Goal: Use online tool/utility: Utilize a website feature to perform a specific function

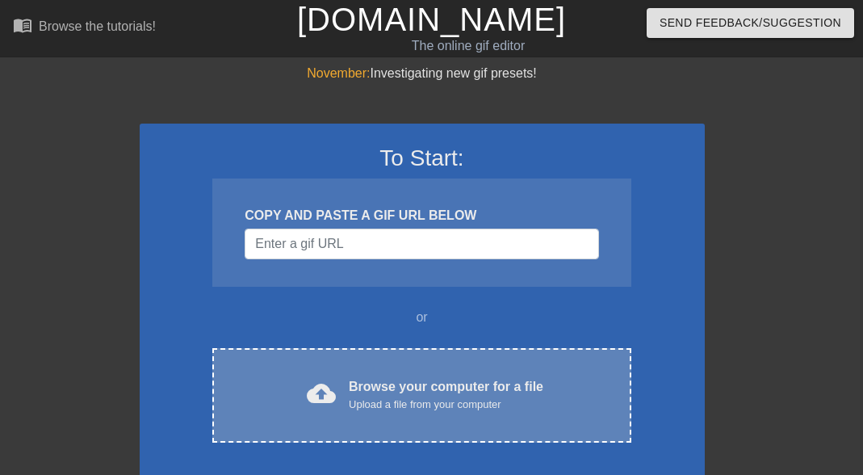
click at [397, 383] on div "Browse your computer for a file Upload a file from your computer" at bounding box center [446, 395] width 195 height 36
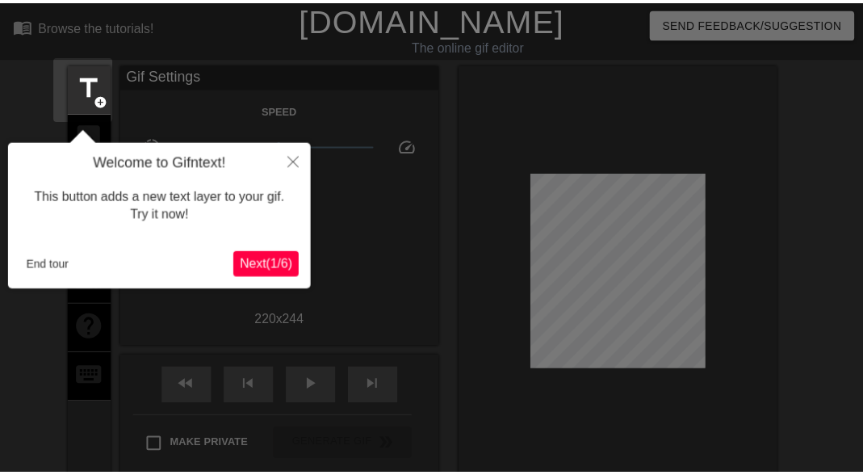
scroll to position [40, 0]
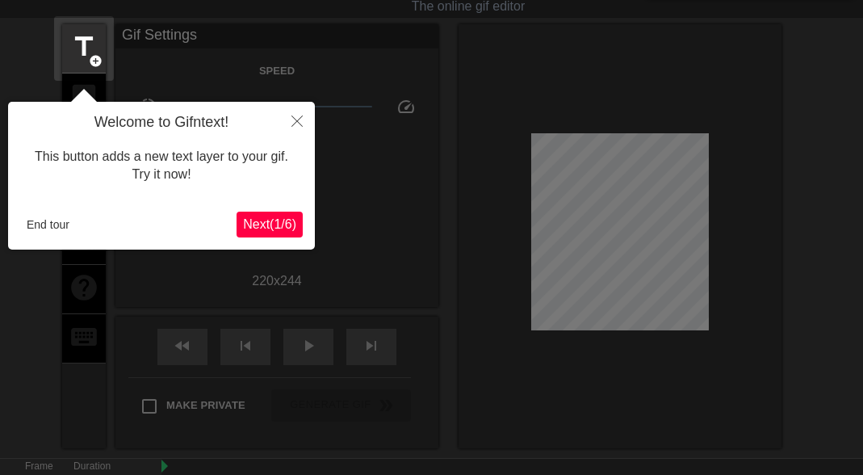
click at [257, 230] on span "Next ( 1 / 6 )" at bounding box center [269, 224] width 53 height 14
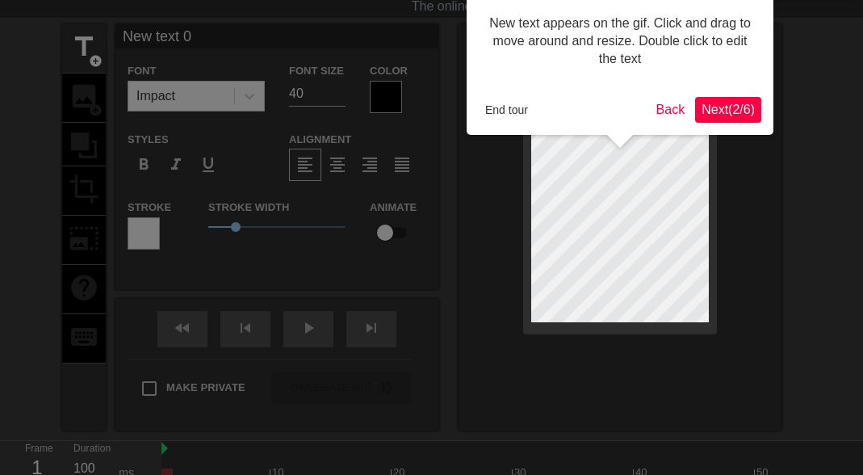
scroll to position [0, 0]
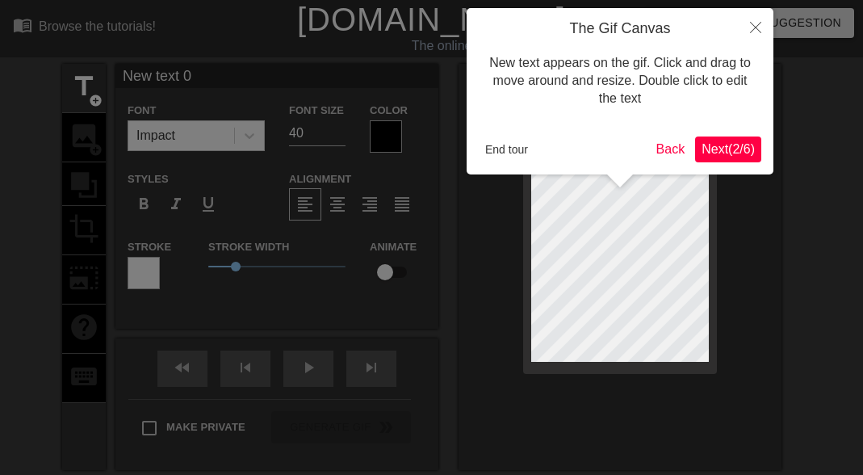
click at [510, 153] on button "End tour" at bounding box center [507, 149] width 56 height 24
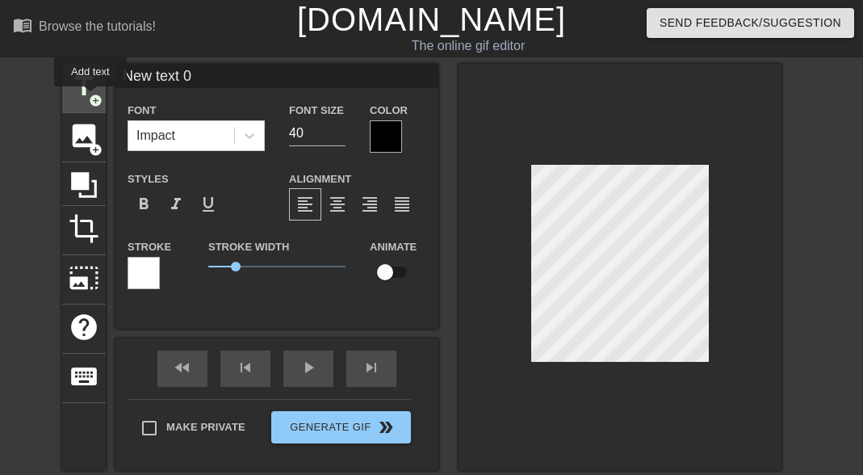
click at [91, 98] on span "add_circle" at bounding box center [96, 101] width 14 height 14
type input "New text 1"
click at [86, 133] on span "image" at bounding box center [84, 135] width 31 height 31
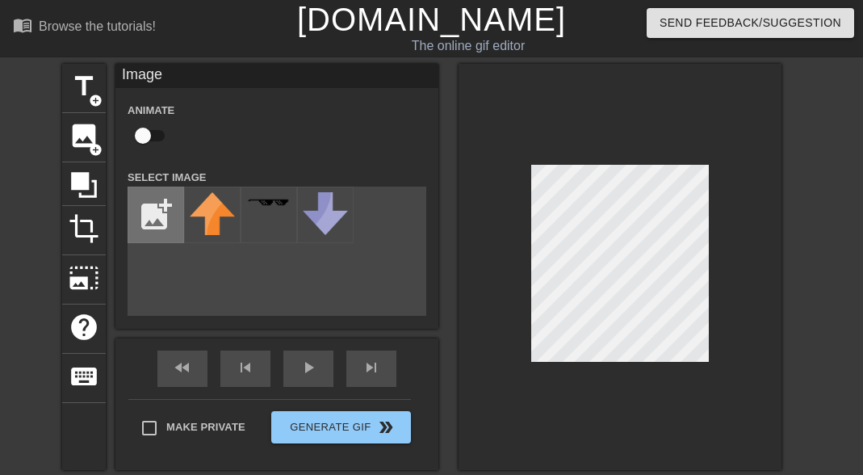
click at [163, 221] on input "file" at bounding box center [155, 214] width 55 height 55
type input "C:\fakepath\IMG_4880.jpg"
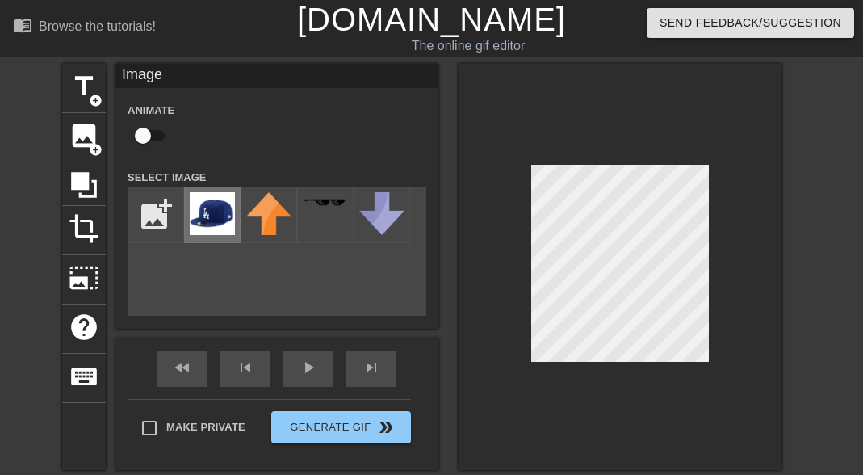
click at [215, 228] on img at bounding box center [212, 213] width 45 height 43
click at [577, 369] on div at bounding box center [619, 267] width 323 height 406
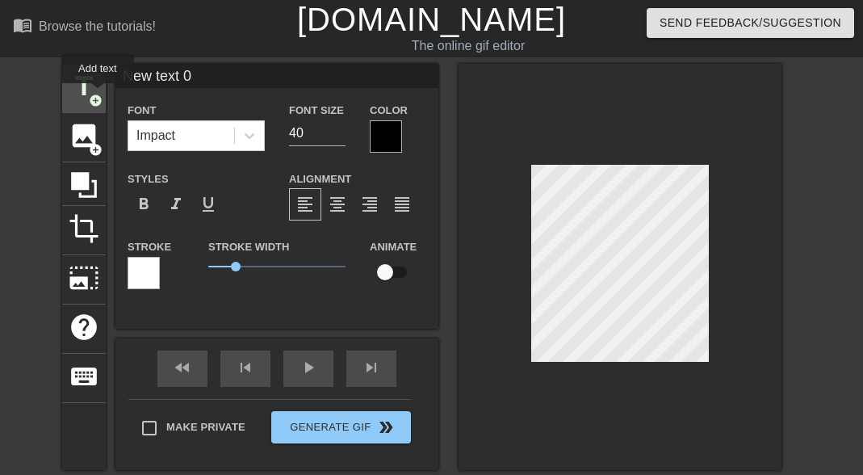
click at [98, 94] on span "add_circle" at bounding box center [96, 101] width 14 height 14
type input "New text 4"
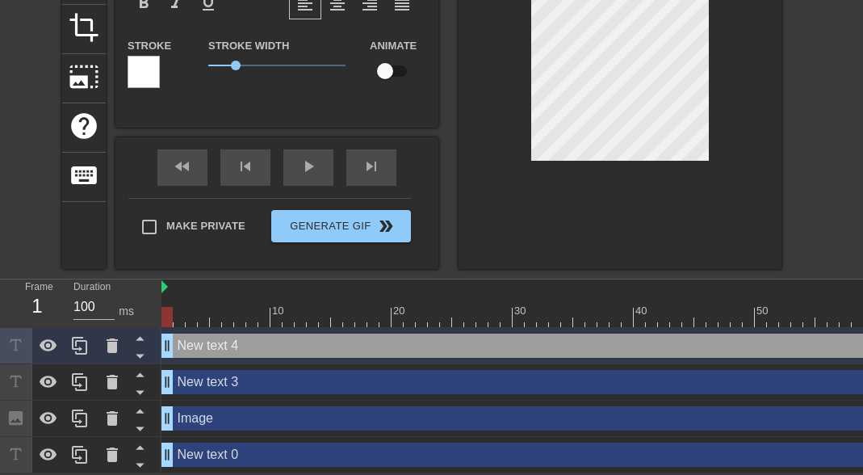
scroll to position [211, 0]
click at [115, 344] on icon at bounding box center [112, 345] width 19 height 19
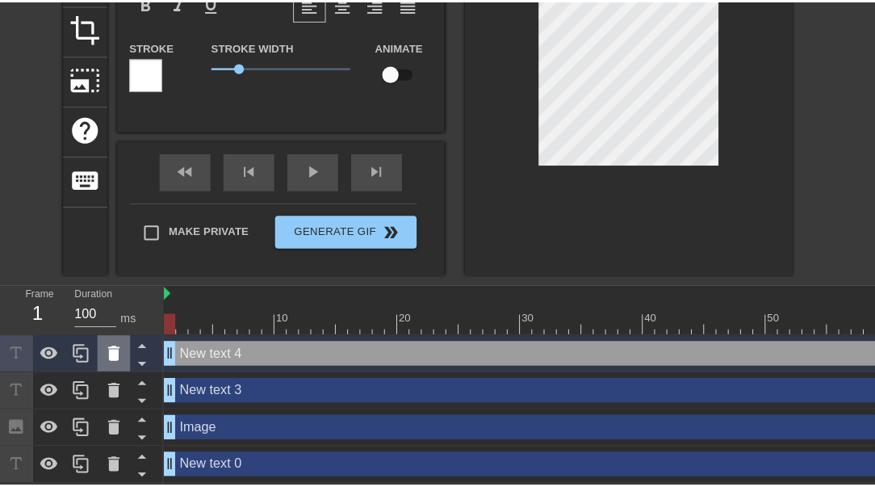
scroll to position [199, 0]
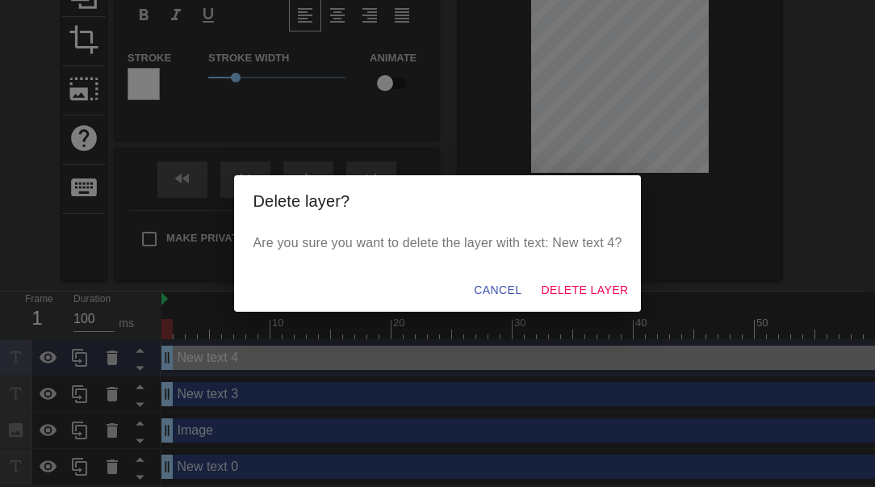
click at [588, 280] on span "Delete Layer" at bounding box center [584, 290] width 87 height 20
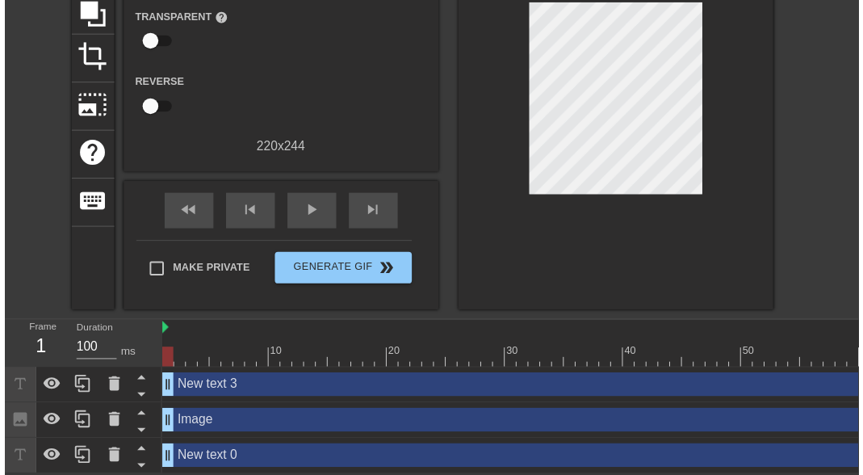
scroll to position [193, 0]
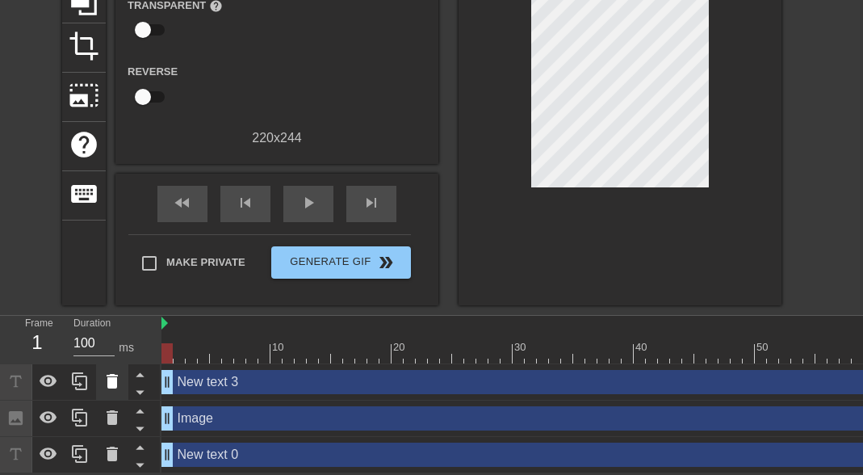
click at [111, 374] on icon at bounding box center [112, 381] width 11 height 15
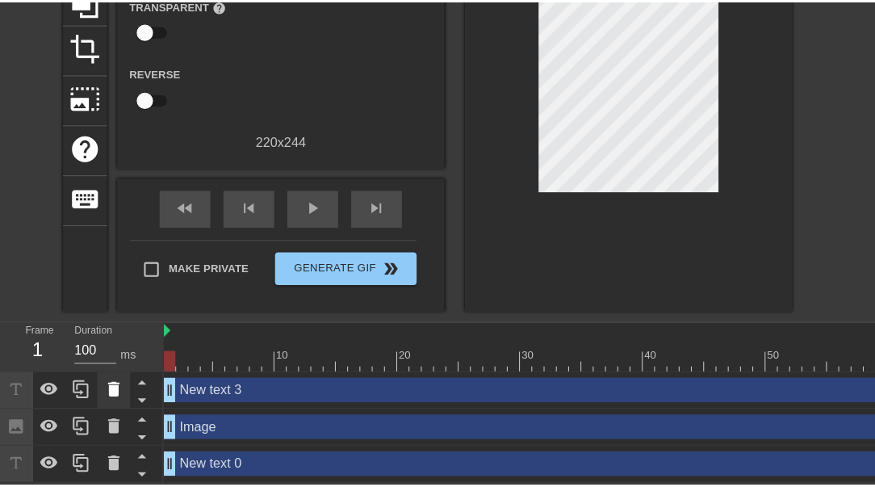
scroll to position [181, 0]
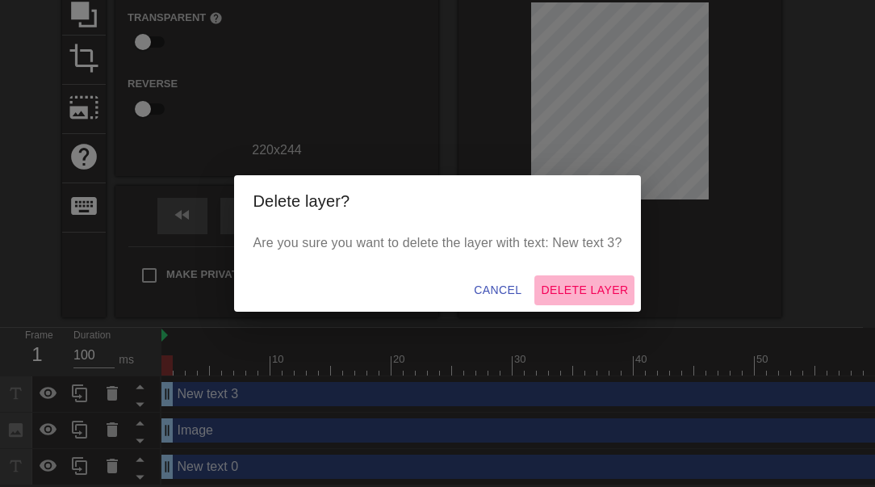
click at [565, 299] on span "Delete Layer" at bounding box center [584, 290] width 87 height 20
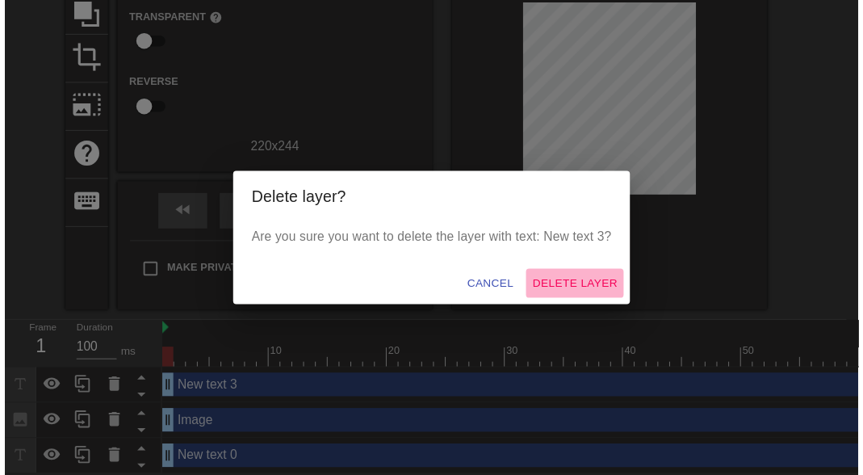
scroll to position [157, 0]
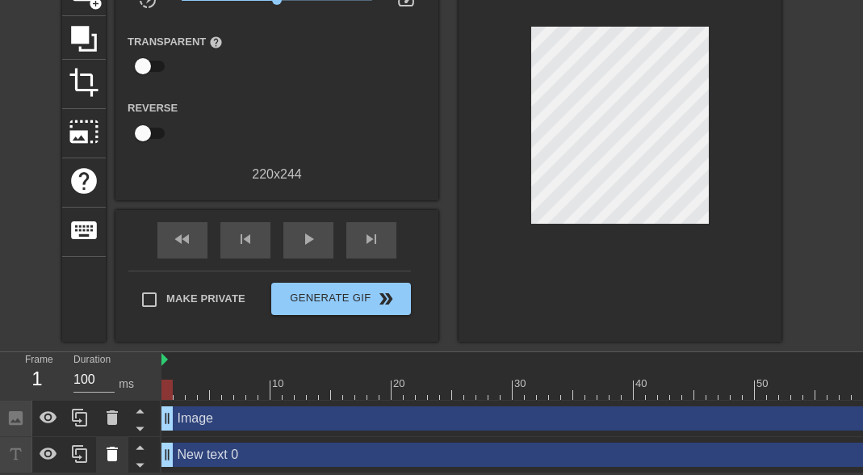
click at [117, 449] on icon at bounding box center [112, 453] width 19 height 19
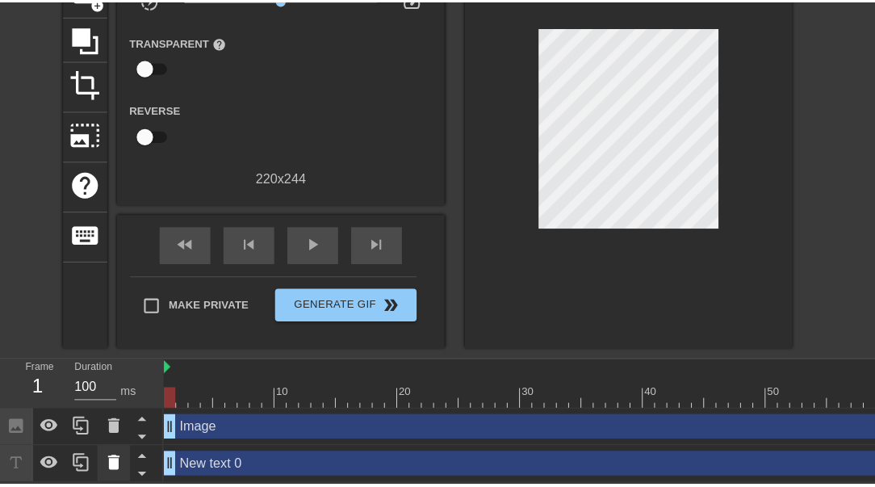
scroll to position [144, 0]
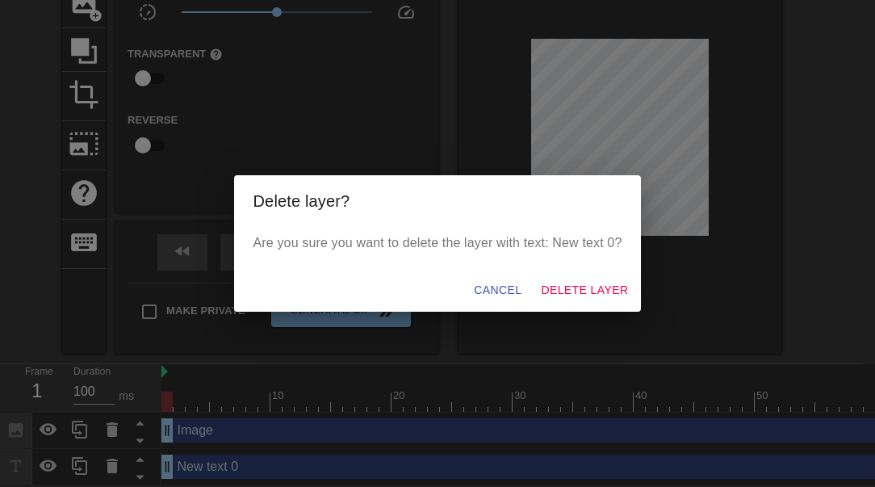
click at [586, 291] on span "Delete Layer" at bounding box center [584, 290] width 87 height 20
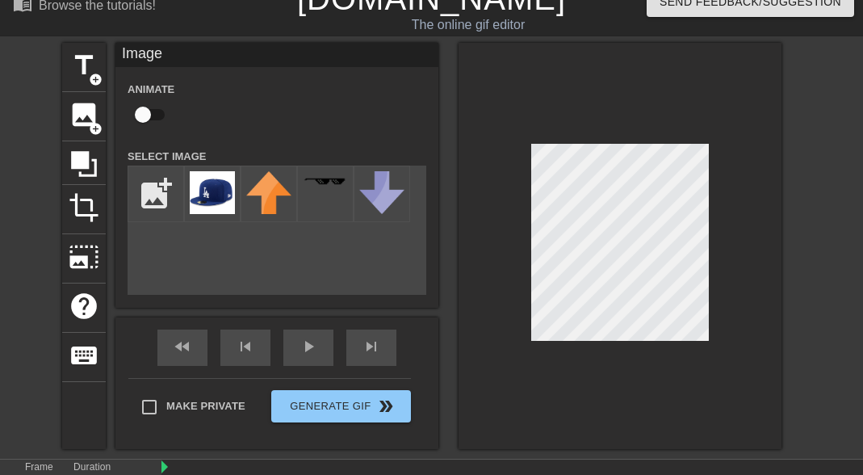
scroll to position [20, 0]
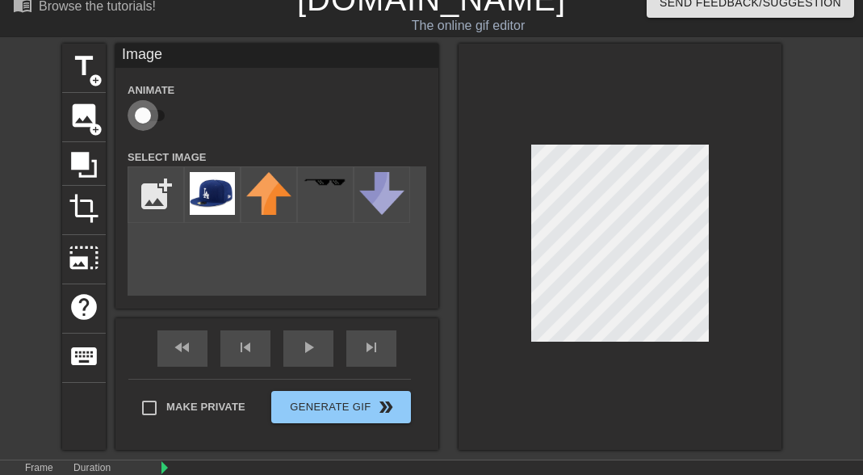
click at [149, 115] on input "checkbox" at bounding box center [143, 115] width 92 height 31
checkbox input "true"
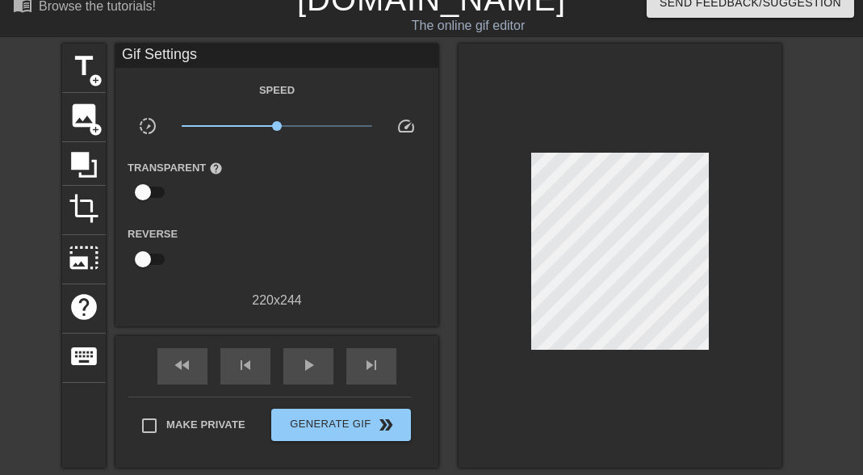
click at [147, 203] on input "checkbox" at bounding box center [143, 192] width 92 height 31
checkbox input "true"
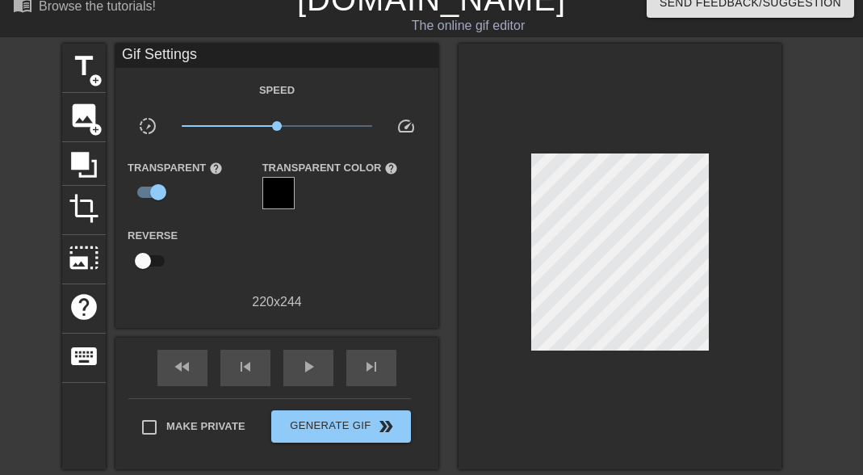
click at [289, 182] on div at bounding box center [278, 193] width 32 height 32
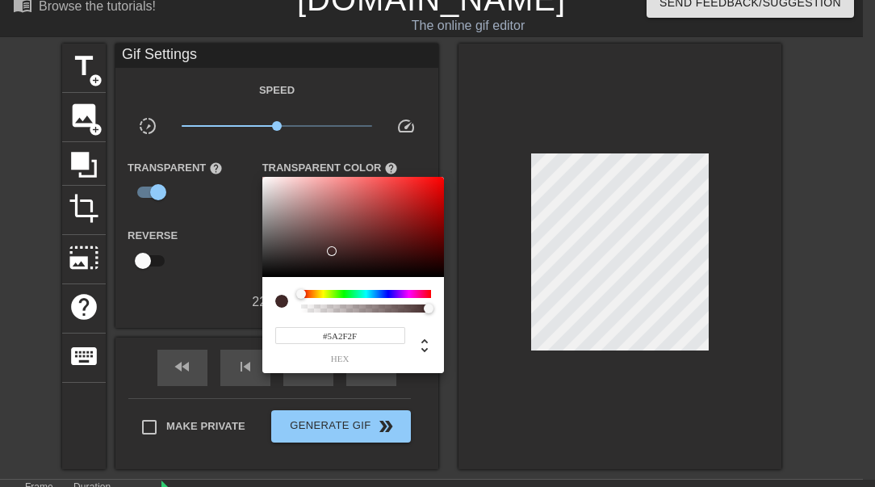
type input "#5E3030"
drag, startPoint x: 311, startPoint y: 211, endPoint x: 352, endPoint y: 240, distance: 50.4
click at [352, 240] on div at bounding box center [353, 227] width 182 height 100
click at [627, 226] on div at bounding box center [437, 243] width 875 height 487
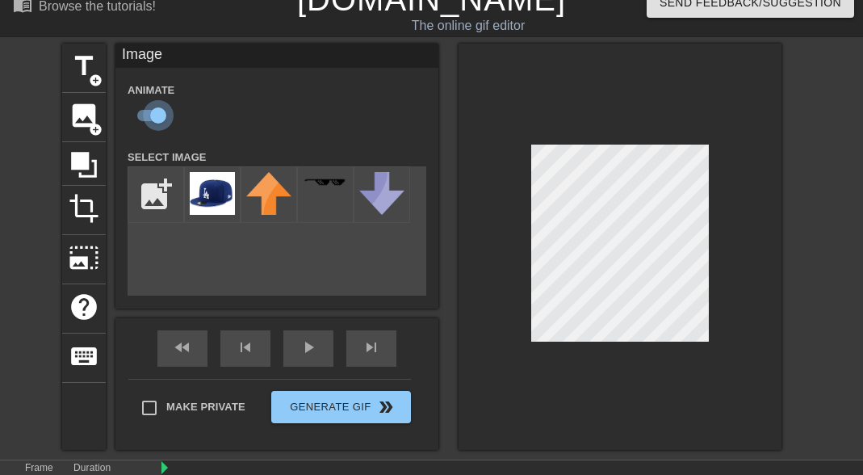
click at [160, 115] on input "checkbox" at bounding box center [158, 115] width 92 height 31
checkbox input "false"
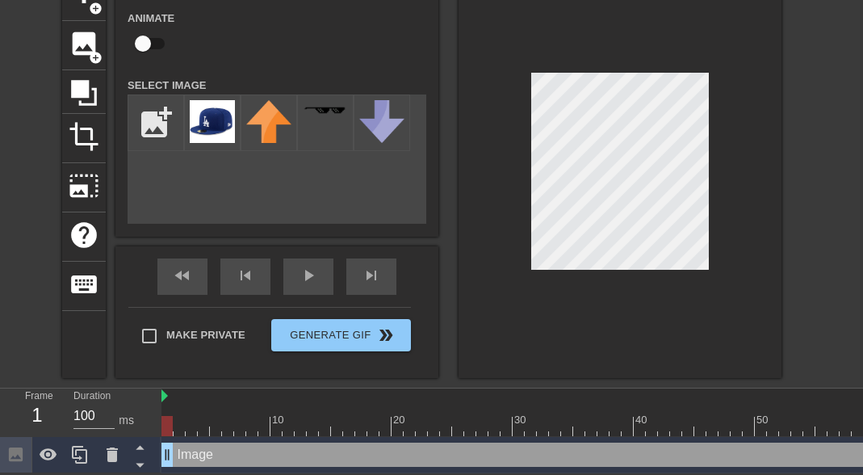
scroll to position [103, 0]
click at [80, 447] on icon at bounding box center [79, 455] width 15 height 18
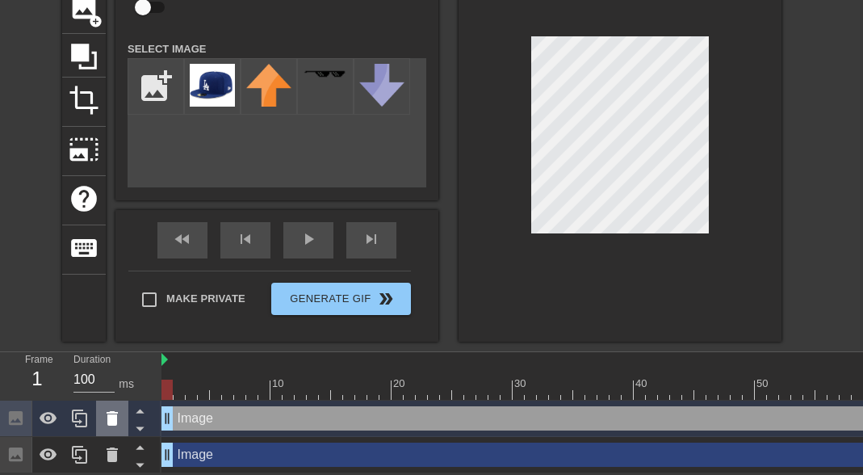
click at [112, 412] on icon at bounding box center [112, 418] width 11 height 15
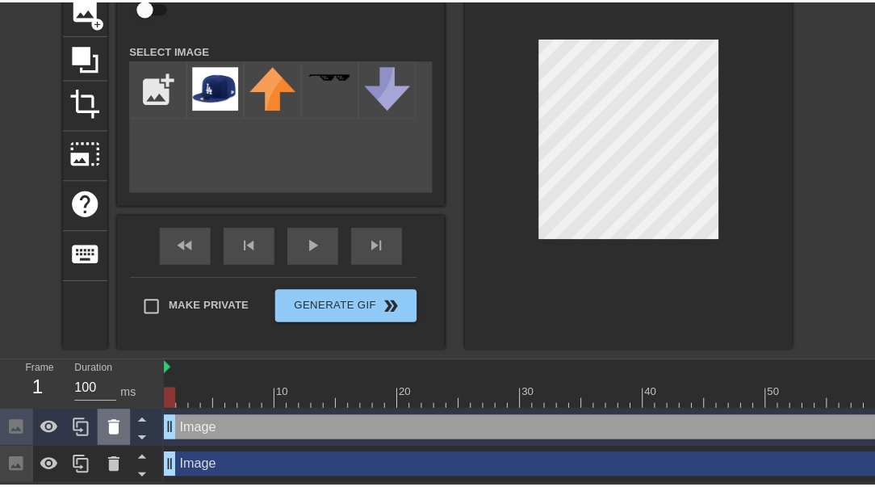
scroll to position [127, 0]
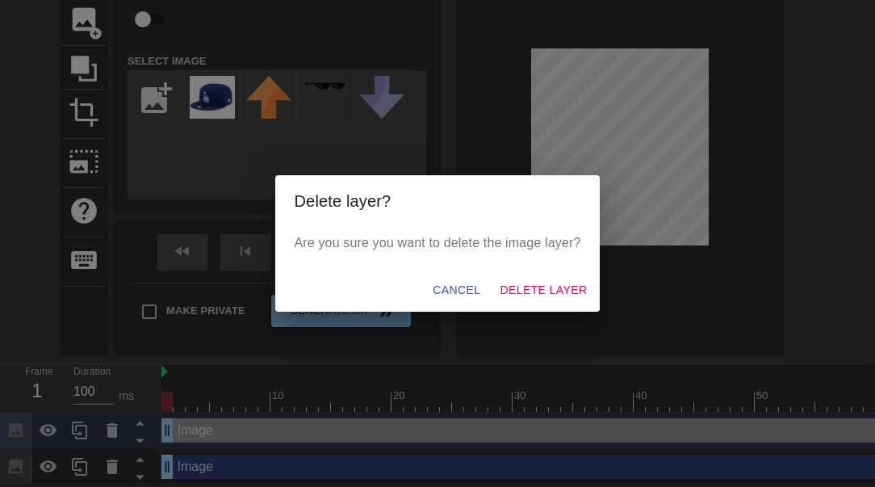
click at [529, 288] on span "Delete Layer" at bounding box center [543, 290] width 87 height 20
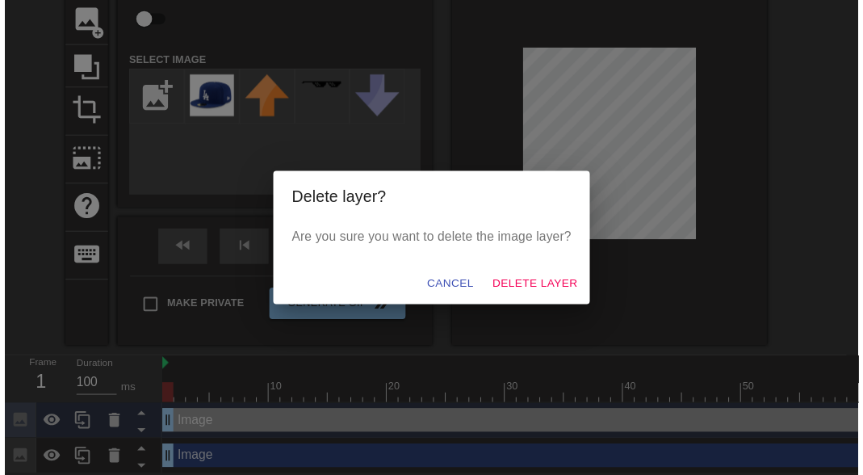
scroll to position [122, 0]
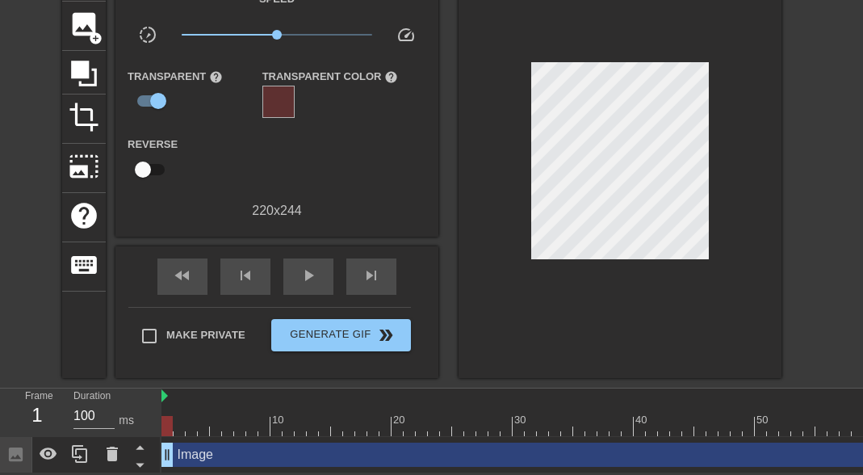
click at [8, 448] on icon at bounding box center [15, 454] width 19 height 19
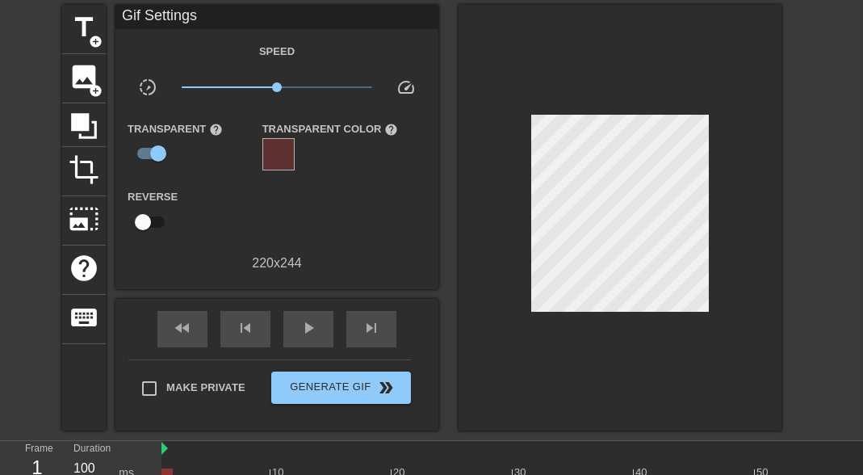
scroll to position [45, 0]
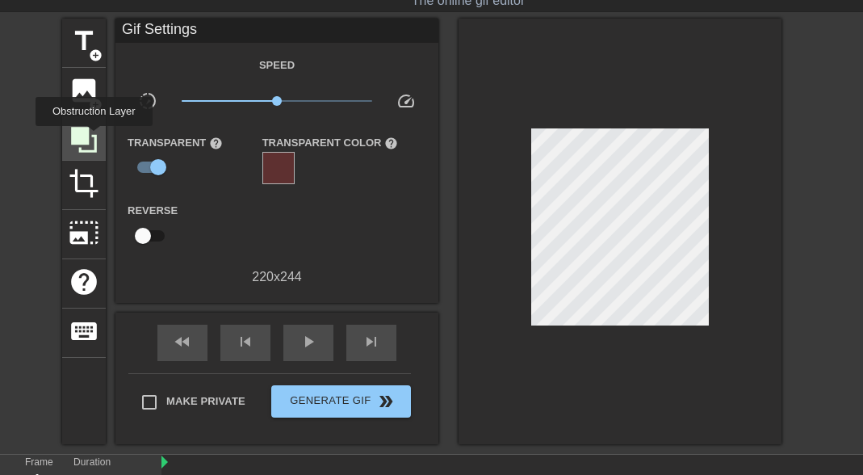
click at [96, 137] on icon at bounding box center [84, 140] width 26 height 26
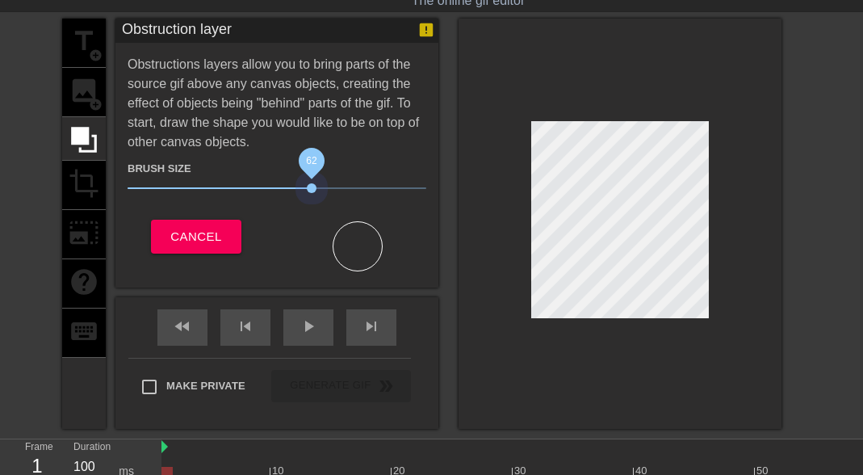
drag, startPoint x: 214, startPoint y: 186, endPoint x: 311, endPoint y: 199, distance: 97.6
click at [311, 199] on div "Brush Size 62" at bounding box center [276, 180] width 323 height 45
drag, startPoint x: 364, startPoint y: 238, endPoint x: 390, endPoint y: 236, distance: 25.9
click at [390, 236] on div at bounding box center [357, 248] width 161 height 45
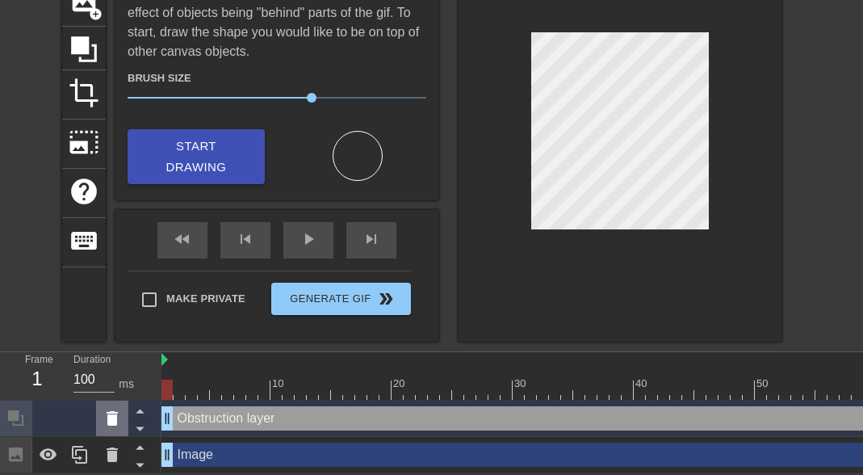
click at [119, 408] on icon at bounding box center [112, 417] width 19 height 19
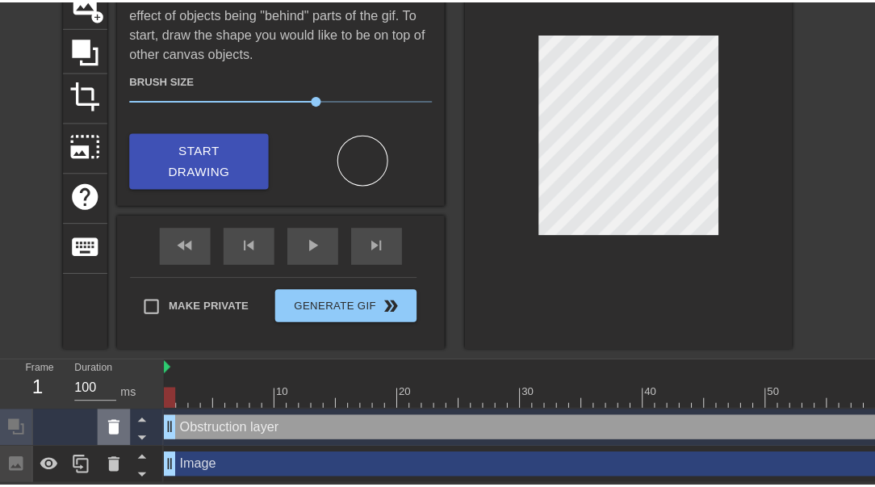
scroll to position [133, 0]
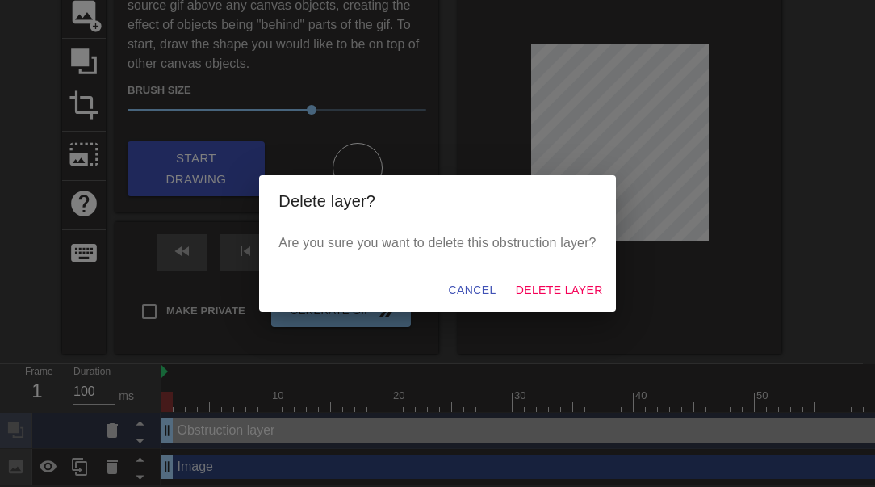
click at [567, 290] on span "Delete Layer" at bounding box center [559, 290] width 87 height 20
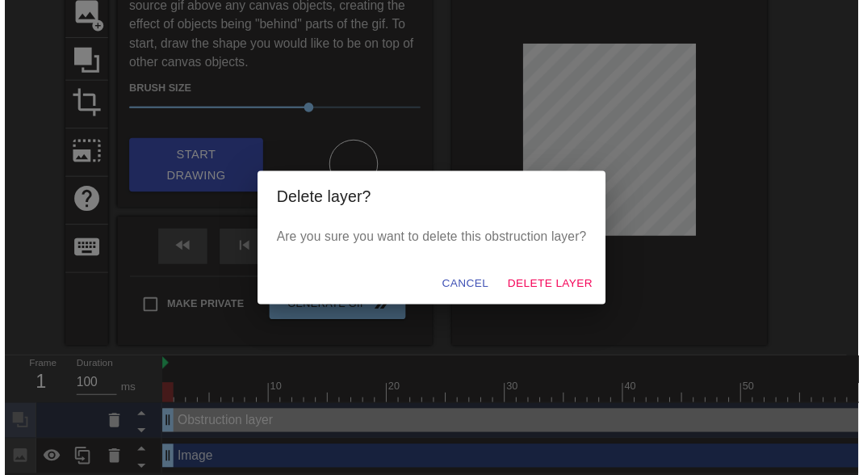
scroll to position [122, 0]
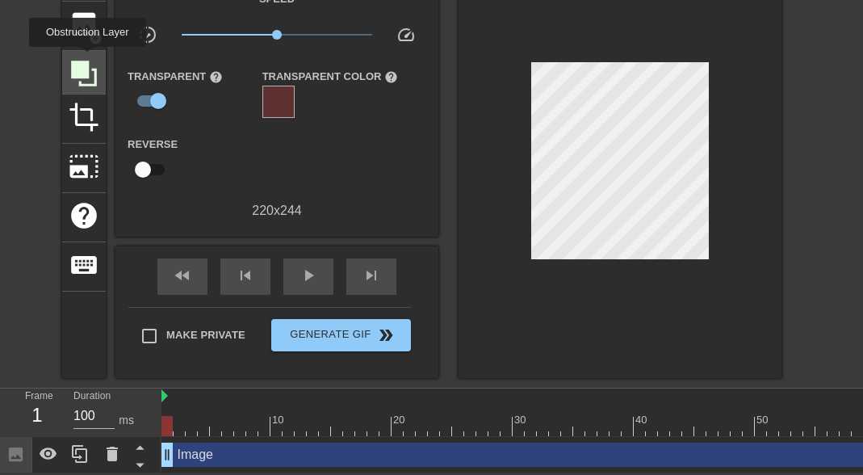
click at [90, 58] on icon at bounding box center [84, 73] width 31 height 31
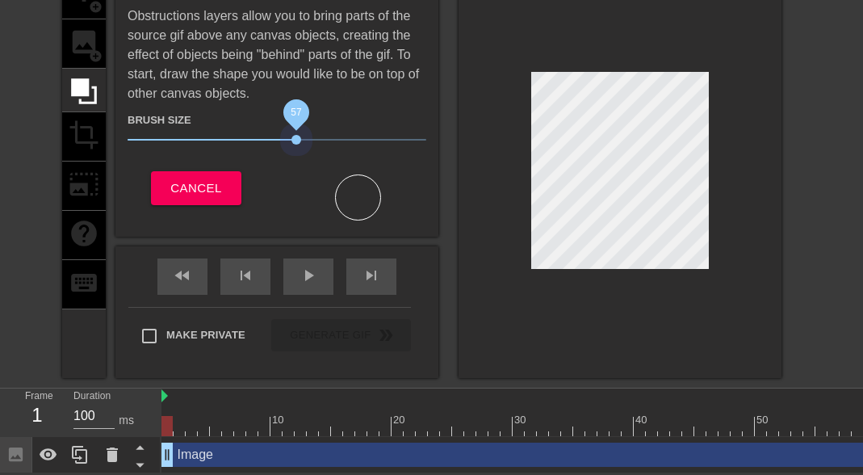
scroll to position [103, 0]
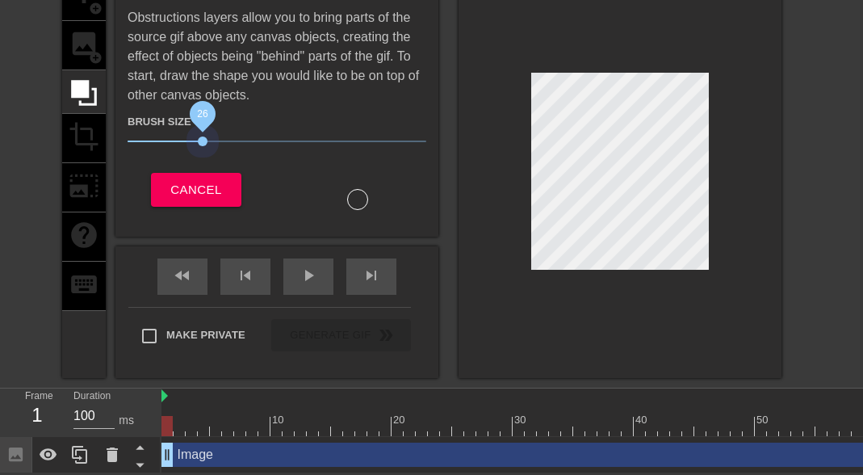
drag, startPoint x: 312, startPoint y: 124, endPoint x: 204, endPoint y: 141, distance: 109.5
click at [204, 141] on div "Brush Size 26" at bounding box center [276, 133] width 323 height 45
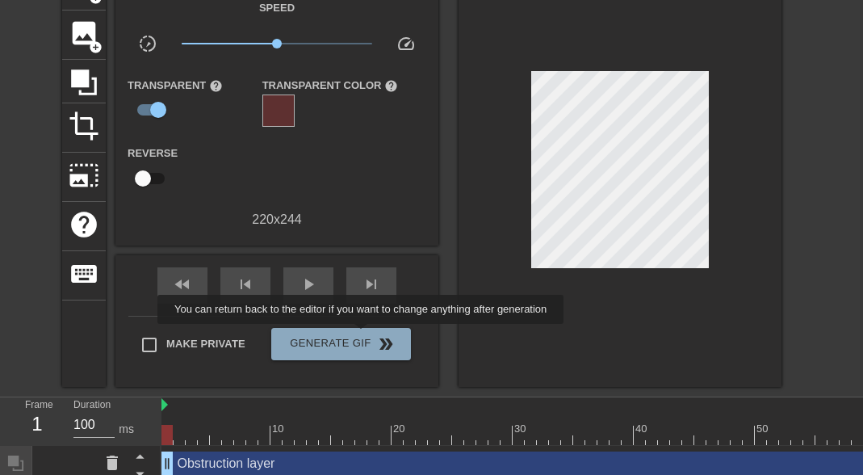
click at [371, 335] on span "Generate Gif double_arrow" at bounding box center [341, 343] width 127 height 19
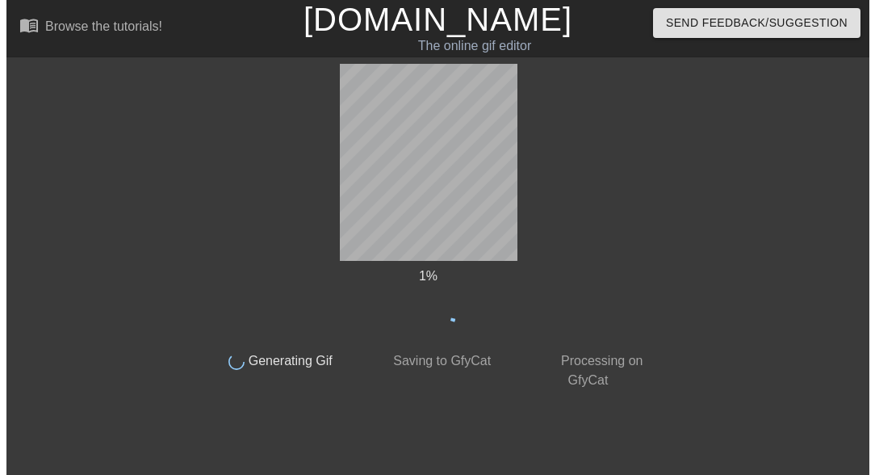
scroll to position [0, 0]
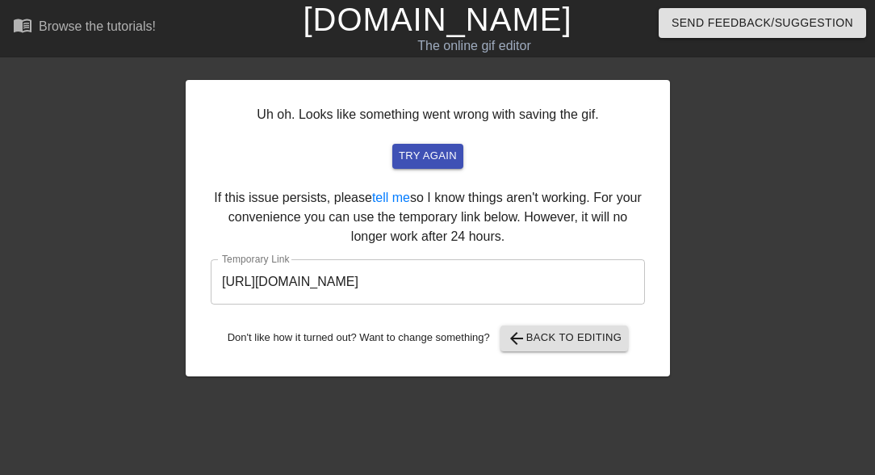
click at [495, 282] on input "http://www.gifntext.com/temp_generations/TwtSgVsW.gif" at bounding box center [428, 281] width 434 height 45
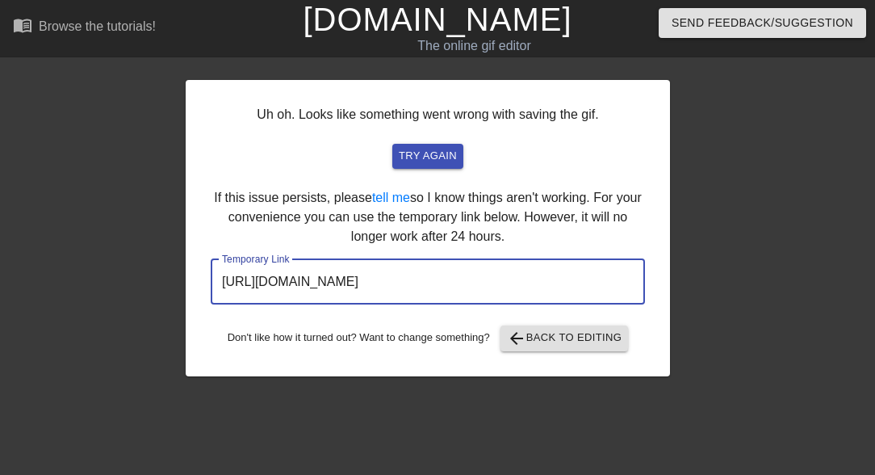
click at [495, 282] on input "http://www.gifntext.com/temp_generations/TwtSgVsW.gif" at bounding box center [428, 281] width 434 height 45
click at [462, 281] on input "http://www.gifntext.com/temp_generations/TwtSgVsW.gif" at bounding box center [428, 281] width 434 height 45
drag, startPoint x: 462, startPoint y: 281, endPoint x: 278, endPoint y: 282, distance: 184.0
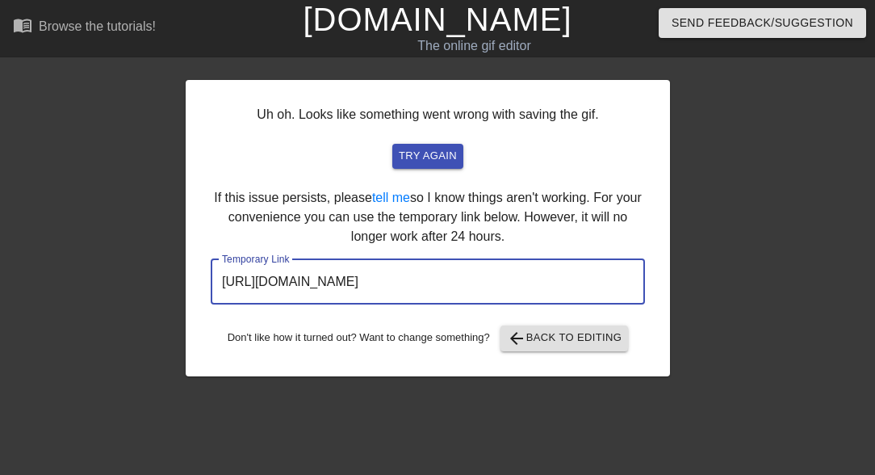
click at [272, 282] on input "http://www.gifntext.com/temp_generations/TwtSgVsW.gif" at bounding box center [428, 281] width 434 height 45
drag, startPoint x: 611, startPoint y: 280, endPoint x: 207, endPoint y: 287, distance: 403.6
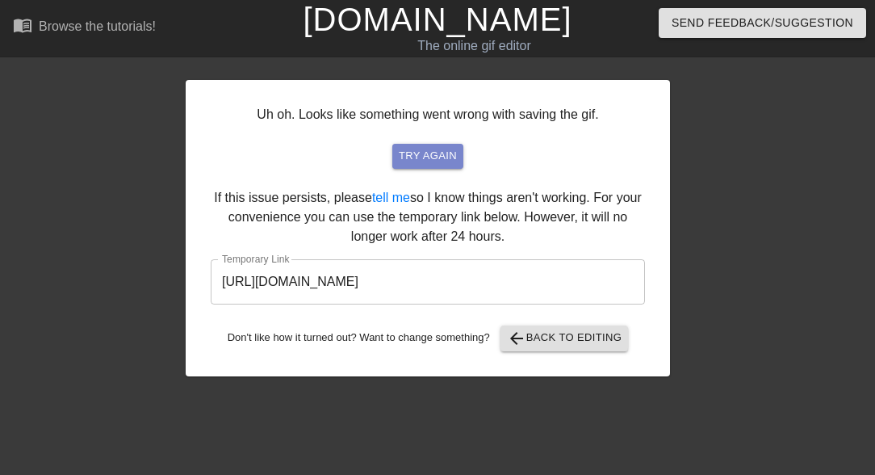
click at [457, 151] on span "try again" at bounding box center [428, 156] width 58 height 19
